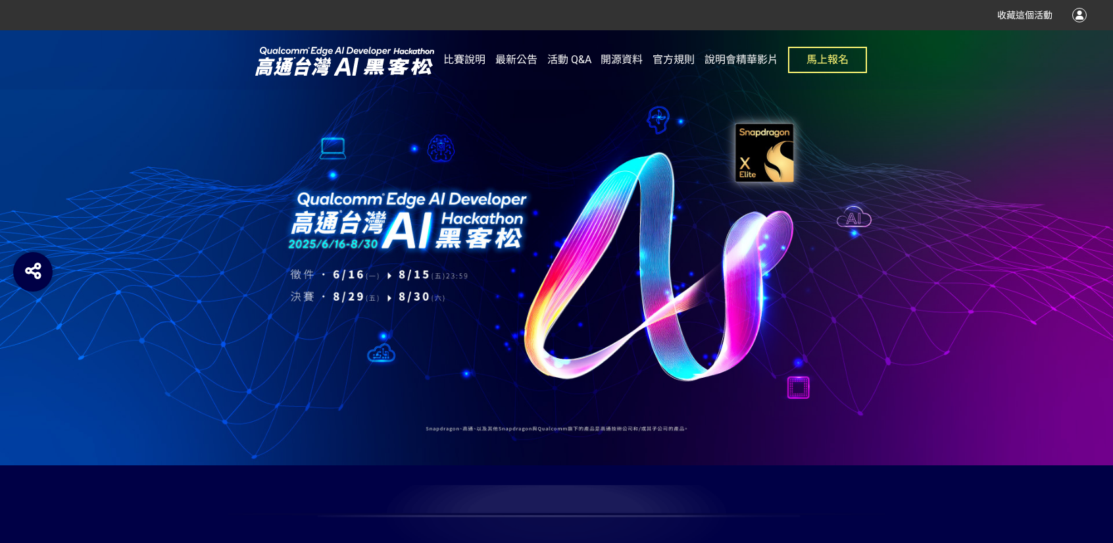
drag, startPoint x: 453, startPoint y: 232, endPoint x: 563, endPoint y: 230, distance: 110.6
click at [532, 231] on div at bounding box center [556, 247] width 1113 height 435
click at [826, 273] on div at bounding box center [556, 247] width 1113 height 435
drag, startPoint x: 509, startPoint y: 99, endPoint x: 572, endPoint y: 270, distance: 181.5
click at [569, 269] on div at bounding box center [556, 247] width 1113 height 435
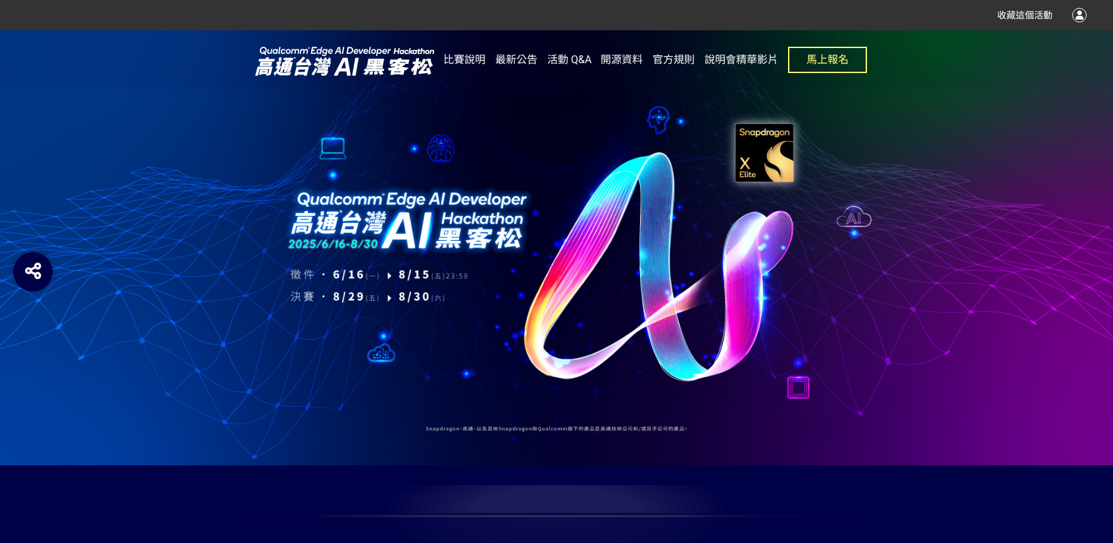
drag, startPoint x: 908, startPoint y: 359, endPoint x: 473, endPoint y: 218, distance: 457.2
click at [475, 230] on div at bounding box center [556, 247] width 1113 height 435
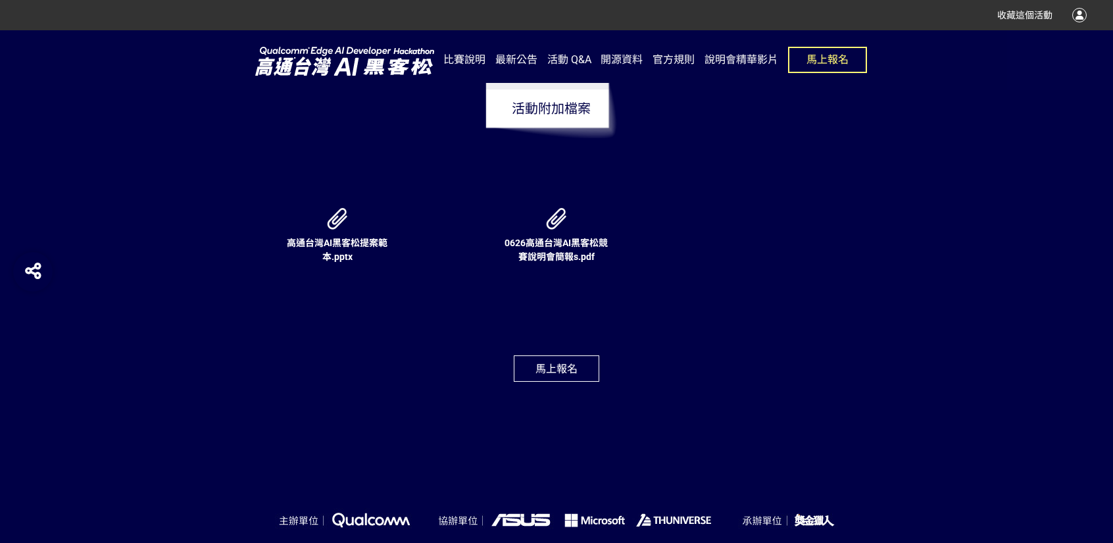
scroll to position [4586, 0]
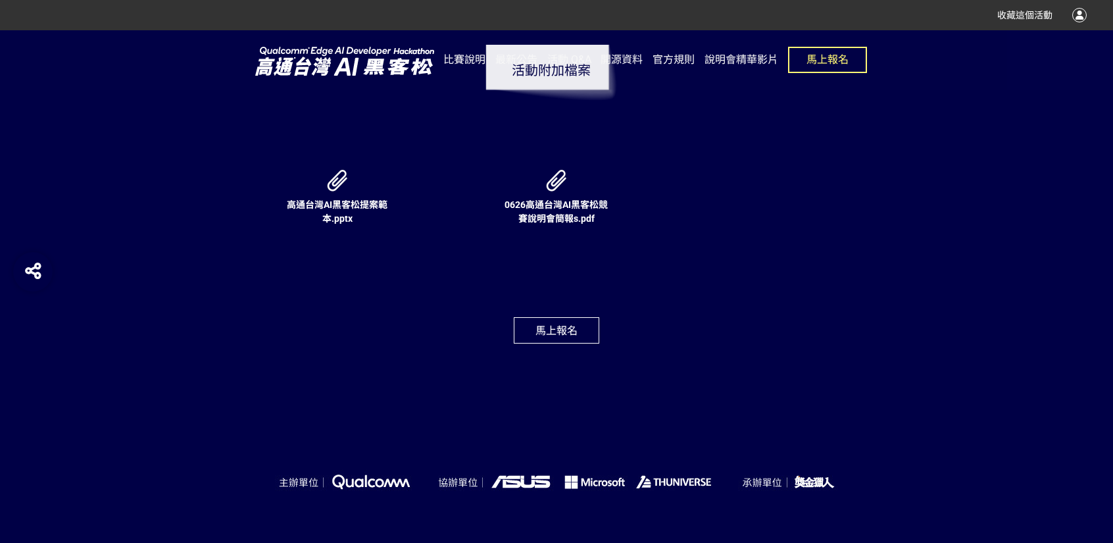
click at [553, 237] on div "0626高通台灣AI黑客松競賽說明會簡報s.pdf" at bounding box center [557, 210] width 132 height 147
click at [561, 224] on span "0626高通台灣AI黑客松競賽說明會簡報s.pdf" at bounding box center [556, 211] width 103 height 24
click at [374, 224] on span "高通台灣AI黑客松提案範本.pptx" at bounding box center [337, 211] width 101 height 24
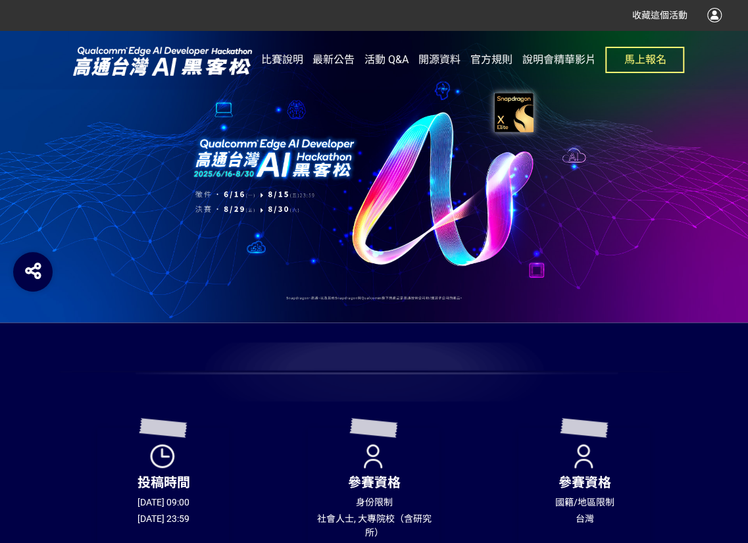
click at [222, 59] on img at bounding box center [162, 60] width 197 height 33
click at [200, 59] on img at bounding box center [162, 60] width 197 height 33
drag, startPoint x: 288, startPoint y: 119, endPoint x: 296, endPoint y: 118, distance: 8.0
click at [288, 119] on div at bounding box center [374, 176] width 748 height 292
